Goal: Check status

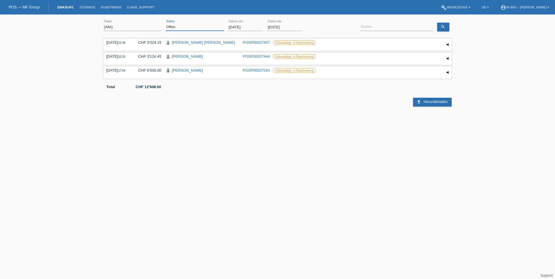
drag, startPoint x: 193, startPoint y: 28, endPoint x: 187, endPoint y: 31, distance: 6.6
click at [193, 28] on select "(Alle) Neu Offen Zurückgewiesen Zurückgetreten / Storniert Abgeschlossen" at bounding box center [195, 26] width 58 height 7
select select "ALL"
click at [166, 23] on select "(Alle) Neu Offen Zurückgewiesen Zurückgetreten / Storniert Abgeschlossen" at bounding box center [195, 26] width 58 height 7
click at [238, 27] on input "[DATE]" at bounding box center [245, 26] width 35 height 7
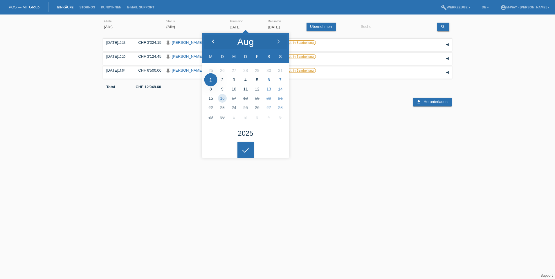
click at [212, 39] on icon at bounding box center [213, 41] width 5 height 5
type input "[DATE]"
click at [374, 29] on input at bounding box center [396, 26] width 73 height 7
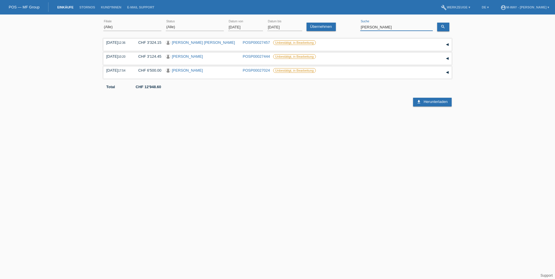
type input "[PERSON_NAME]"
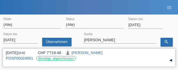
click at [77, 52] on link "[PERSON_NAME]" at bounding box center [86, 52] width 31 height 4
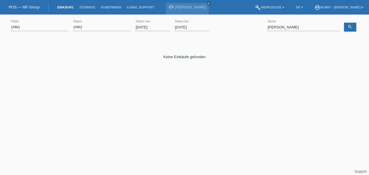
click at [160, 28] on input "[DATE]" at bounding box center [152, 26] width 35 height 7
type input "[DATE]"
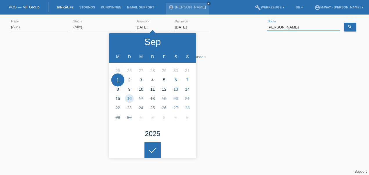
click at [275, 26] on input "[PERSON_NAME]" at bounding box center [303, 26] width 73 height 7
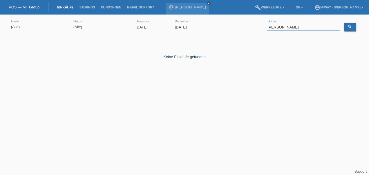
click at [275, 27] on input "[PERSON_NAME]" at bounding box center [303, 26] width 73 height 7
drag, startPoint x: 286, startPoint y: 28, endPoint x: 254, endPoint y: 25, distance: 32.3
click at [254, 25] on div "(Alle) [PERSON_NAME] Passion Vélo SàRL [GEOGRAPHIC_DATA] [GEOGRAPHIC_DATA] [GEO…" at bounding box center [184, 27] width 348 height 20
type input "eren"
